Goal: Task Accomplishment & Management: Manage account settings

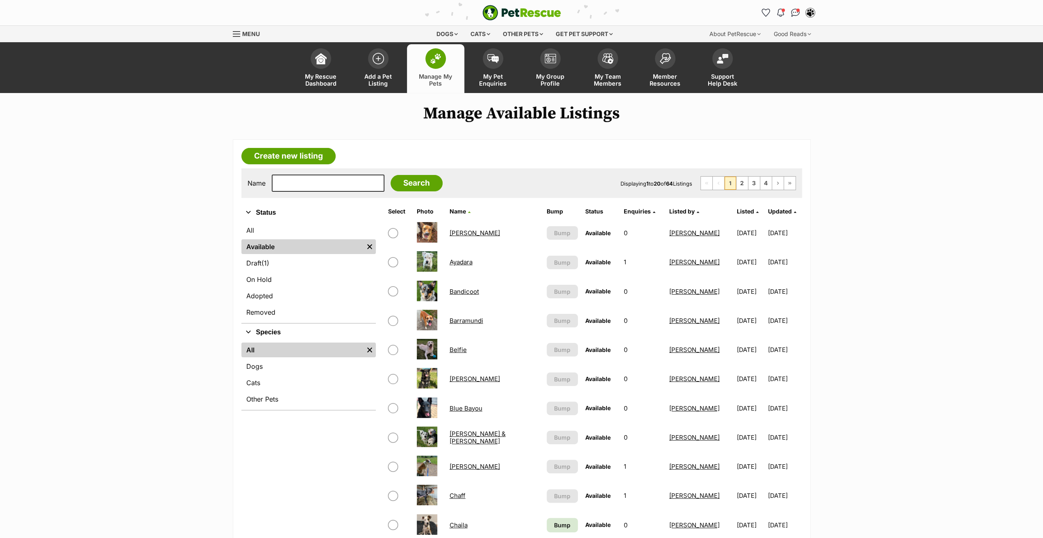
click at [393, 321] on input "checkbox" at bounding box center [393, 321] width 10 height 10
checkbox input "true"
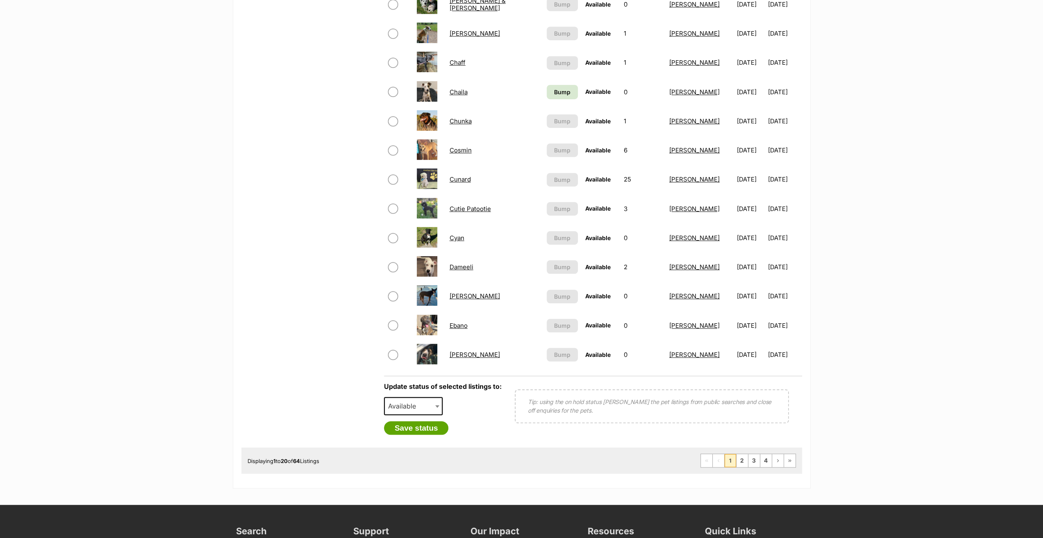
scroll to position [451, 0]
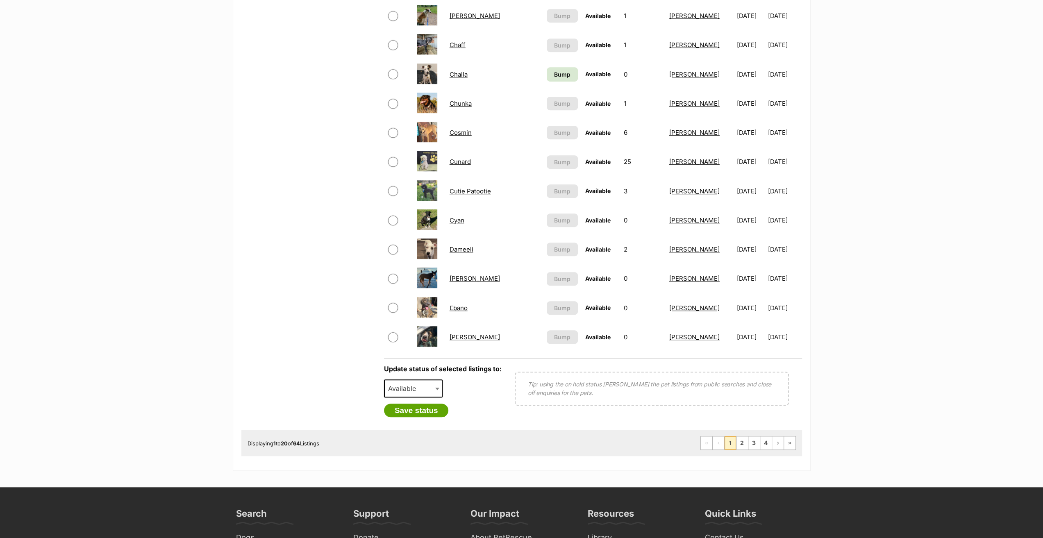
click at [411, 386] on span "Available" at bounding box center [404, 388] width 39 height 11
select select "on_hold"
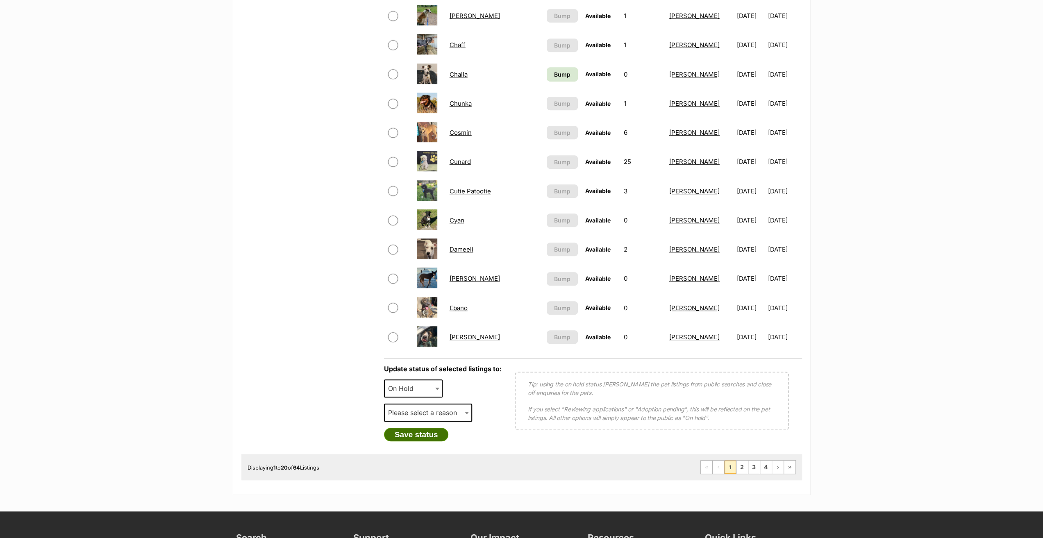
click at [417, 438] on button "Save status" at bounding box center [416, 435] width 65 height 14
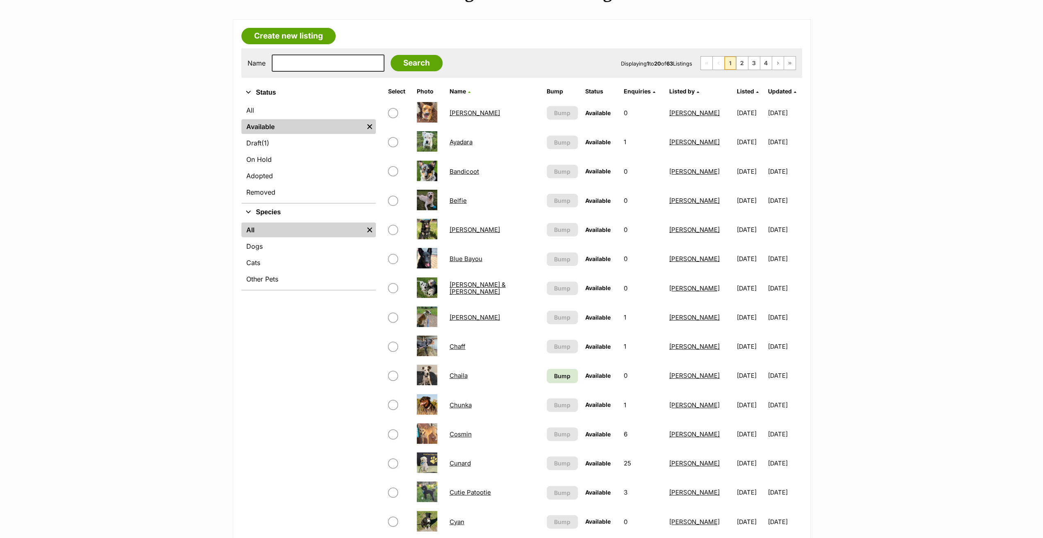
scroll to position [164, 0]
